Goal: Information Seeking & Learning: Learn about a topic

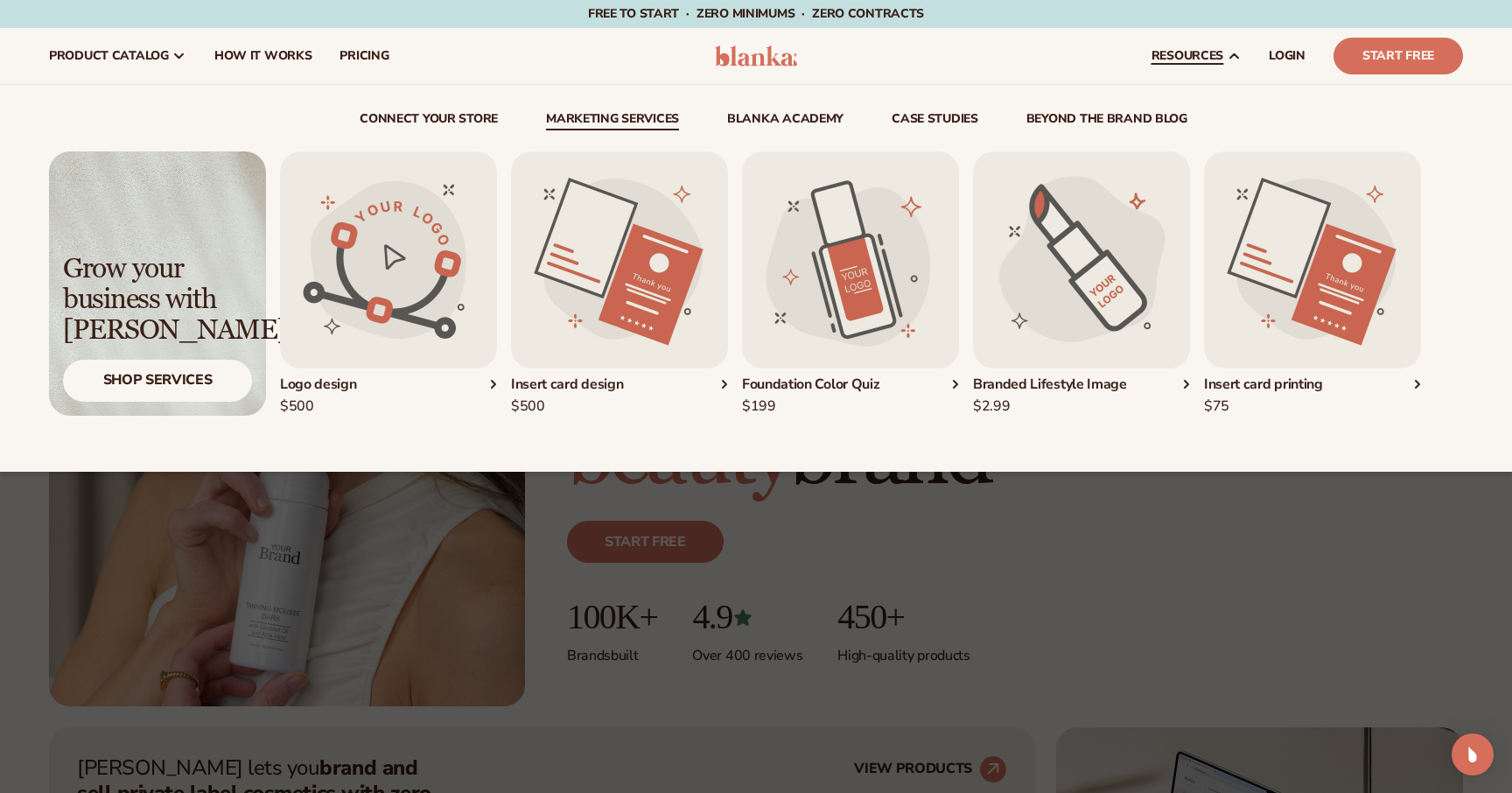
click at [648, 117] on link "Marketing services" at bounding box center [612, 122] width 133 height 18
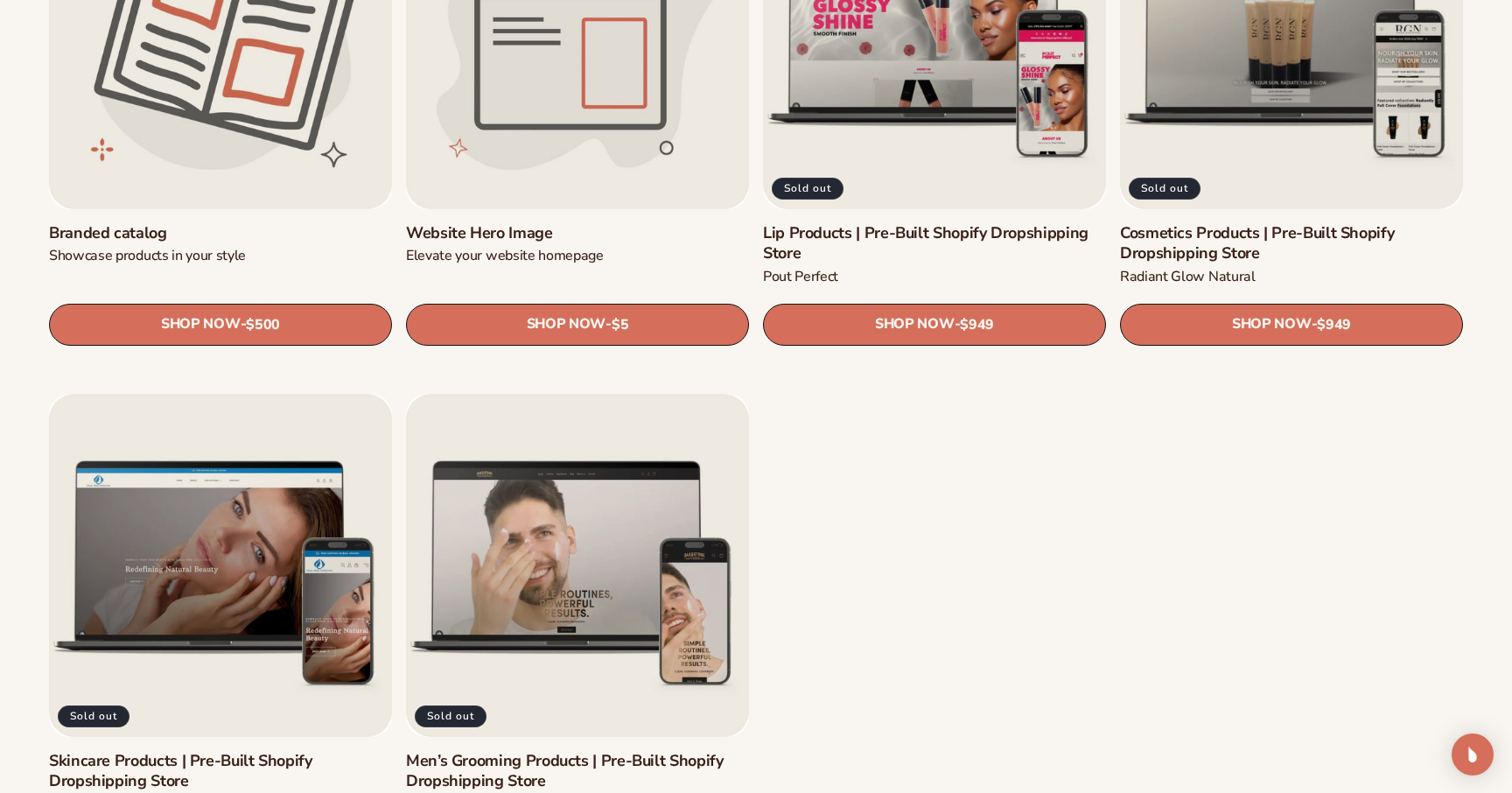
scroll to position [2432, 0]
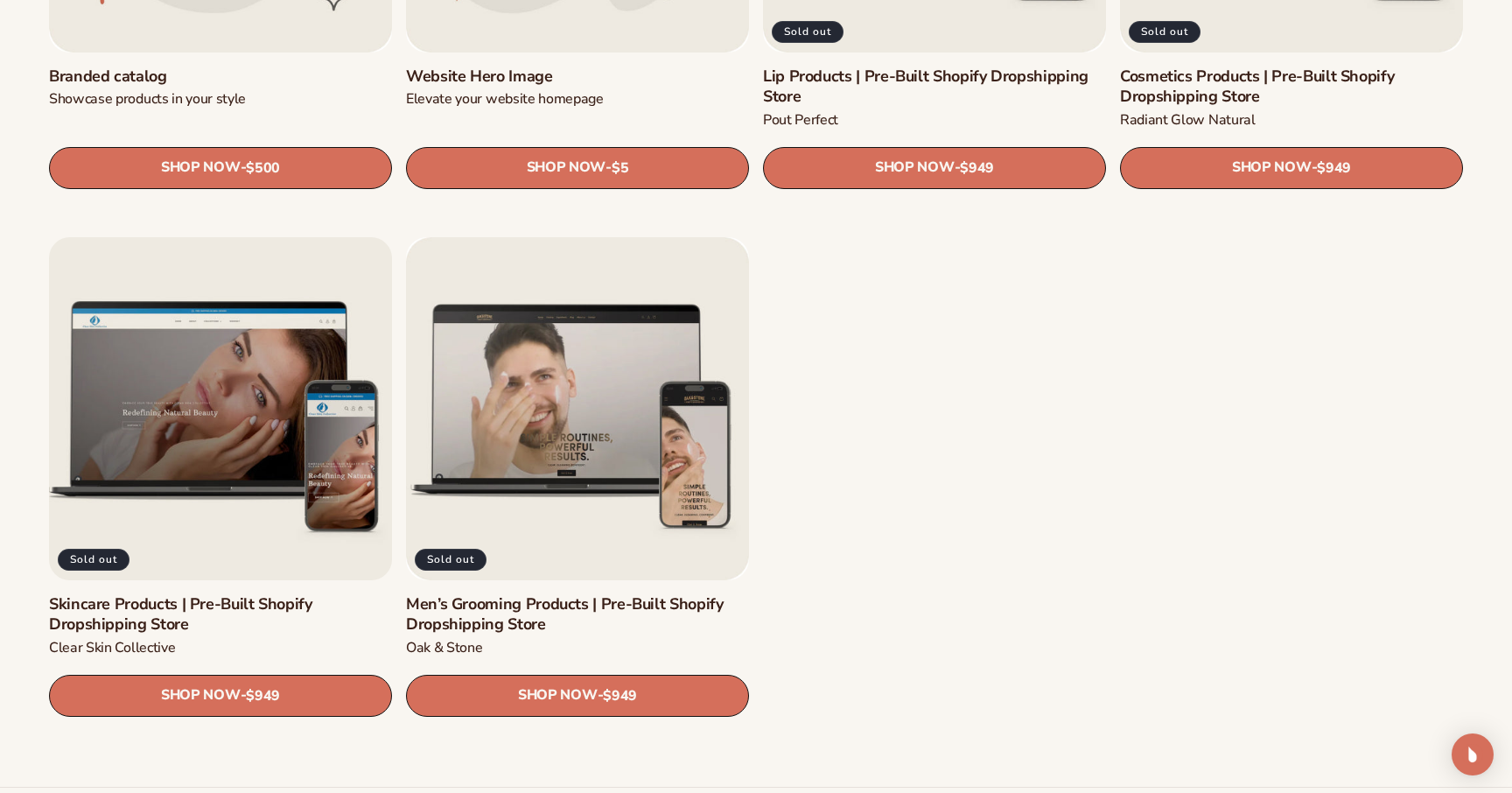
click at [203, 594] on link "Skincare Products | Pre-Built Shopify Dropshipping Store" at bounding box center [220, 614] width 343 height 41
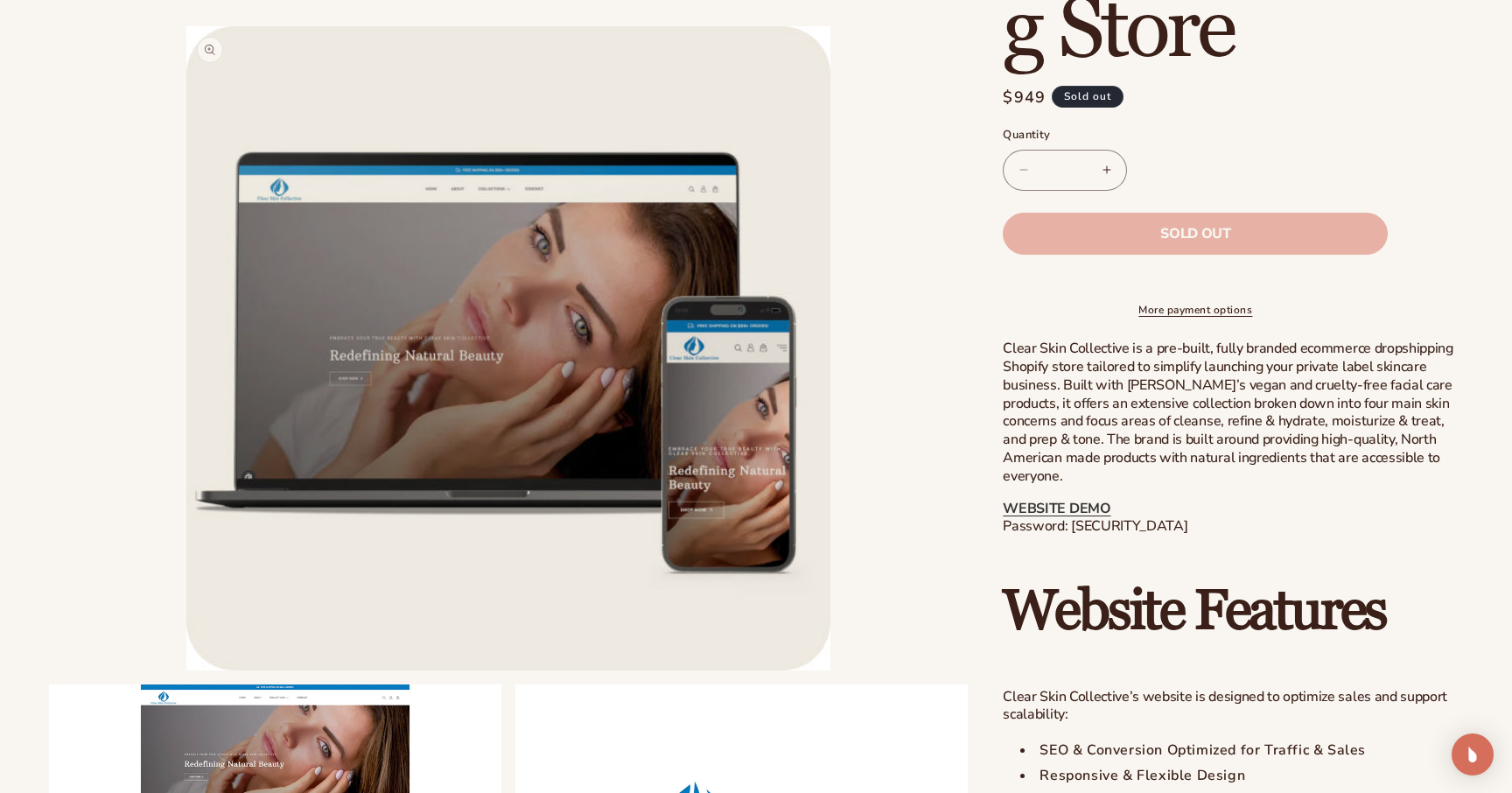
scroll to position [616, 0]
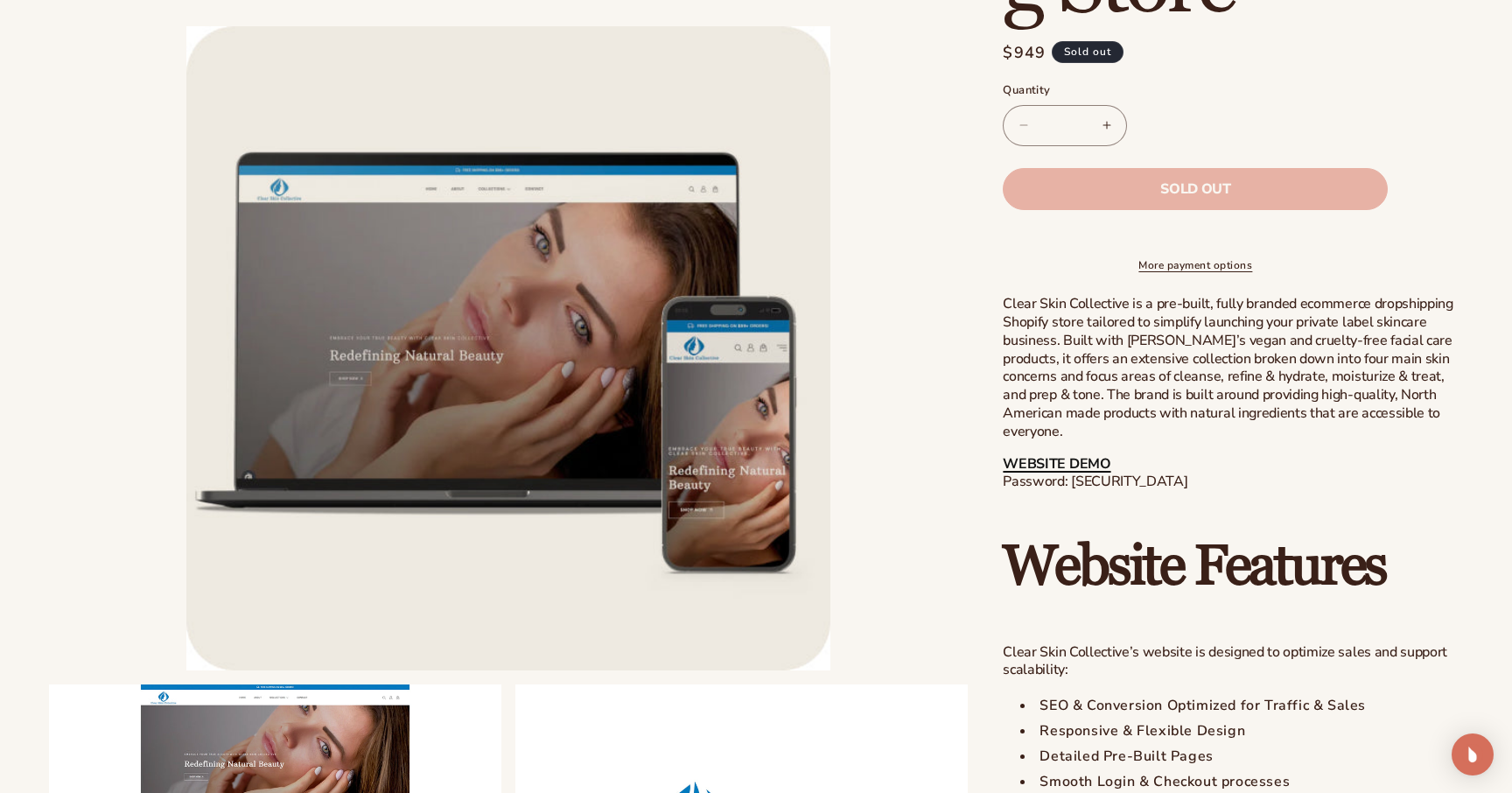
click at [1063, 457] on link "WEBSITE DEMO" at bounding box center [1057, 463] width 108 height 19
click at [1058, 466] on link "WEBSITE DEMO" at bounding box center [1057, 463] width 108 height 19
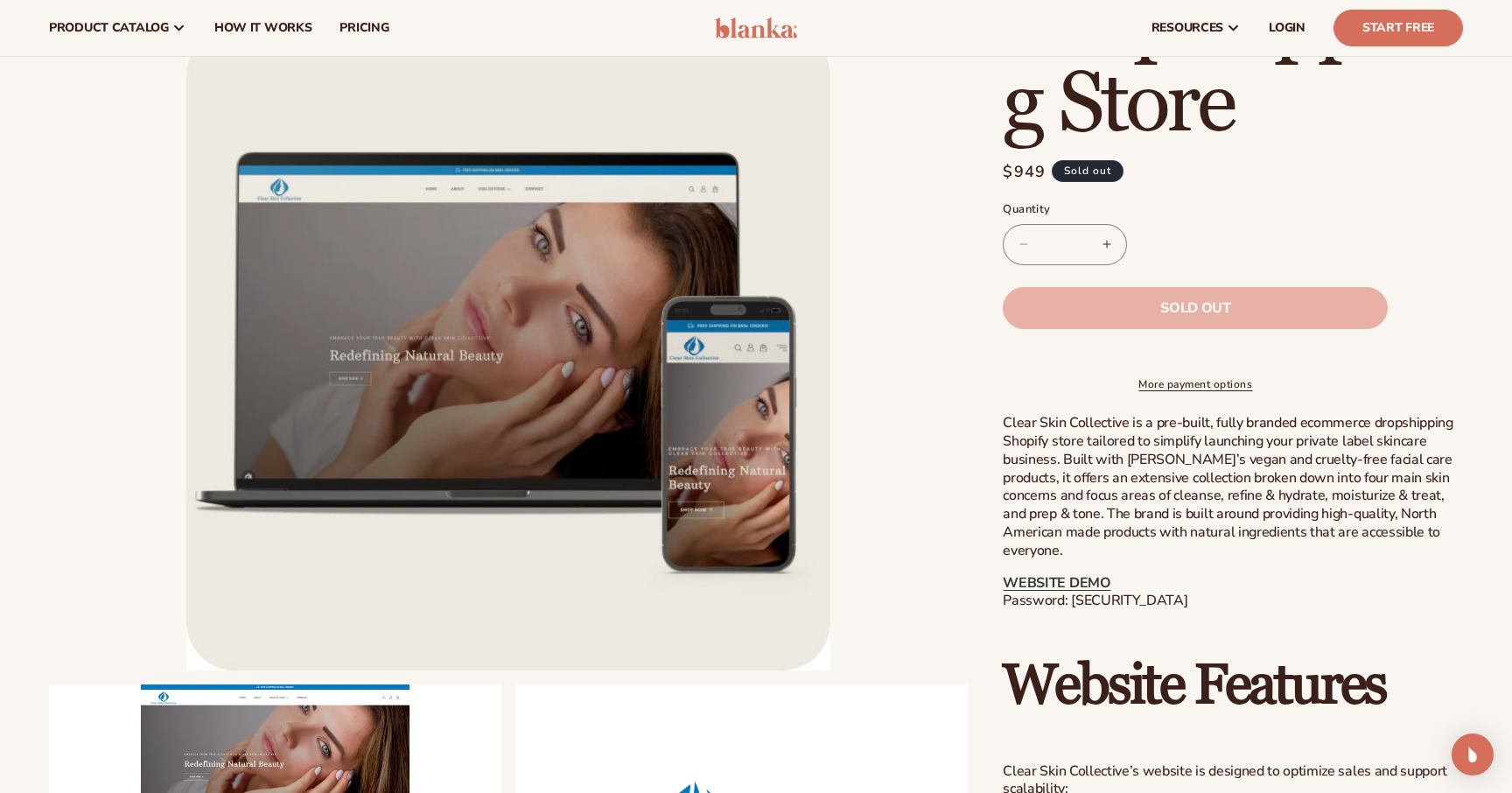
scroll to position [0, 0]
